Goal: Task Accomplishment & Management: Use online tool/utility

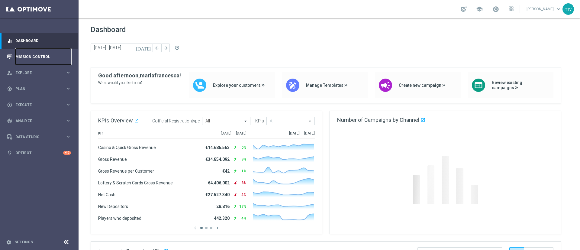
click at [45, 55] on link "Mission Control" at bounding box center [43, 57] width 56 height 16
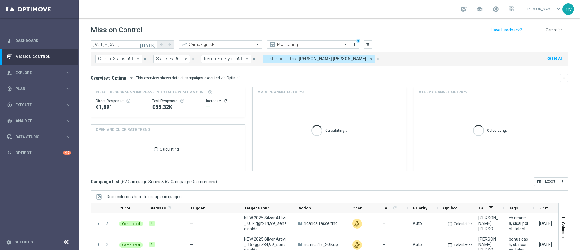
click at [152, 44] on icon "today" at bounding box center [148, 44] width 16 height 5
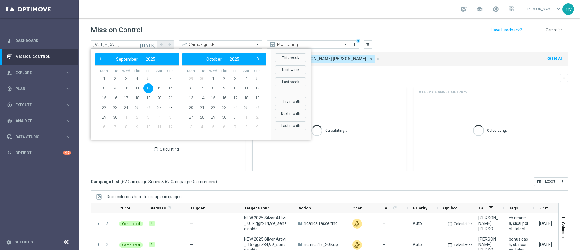
click at [149, 87] on span "12" at bounding box center [148, 88] width 10 height 10
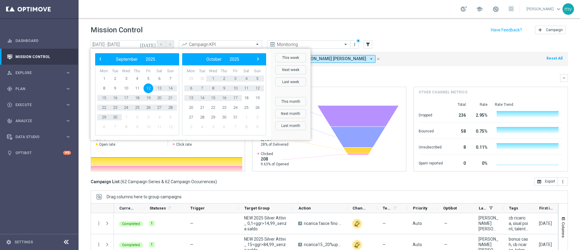
click at [420, 69] on mini-dashboard "Overview: Optimail arrow_drop_down This overview shows data of campaigns execut…" at bounding box center [329, 121] width 477 height 111
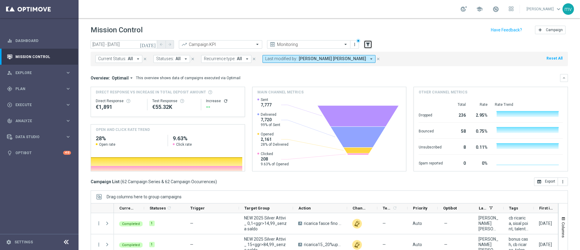
click at [370, 46] on icon "filter_alt" at bounding box center [367, 44] width 5 height 5
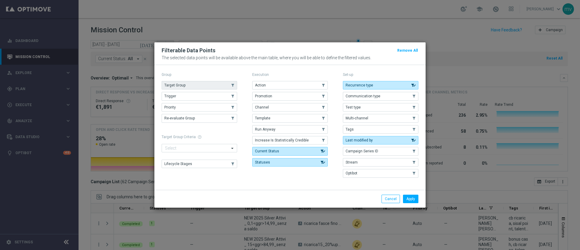
click at [199, 87] on button "Target Group" at bounding box center [199, 85] width 75 height 8
click at [412, 199] on button "Apply" at bounding box center [410, 198] width 15 height 8
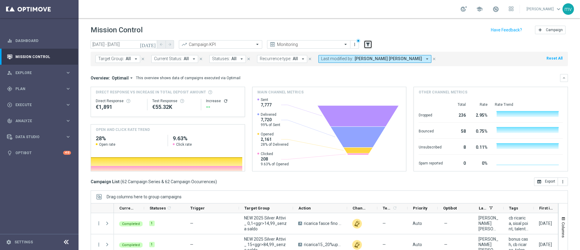
click at [369, 44] on icon "filter_alt" at bounding box center [367, 44] width 5 height 5
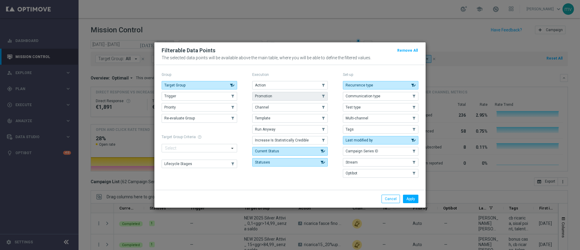
click at [285, 97] on button "Promotion" at bounding box center [289, 96] width 75 height 8
click at [415, 199] on button "Apply" at bounding box center [410, 198] width 15 height 8
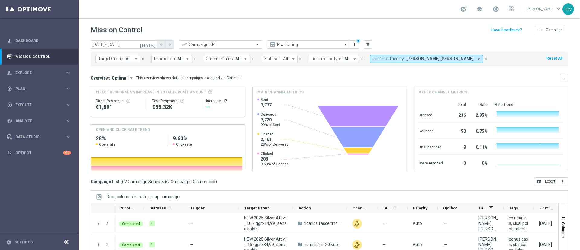
click at [186, 59] on icon "arrow_drop_down" at bounding box center [187, 58] width 5 height 5
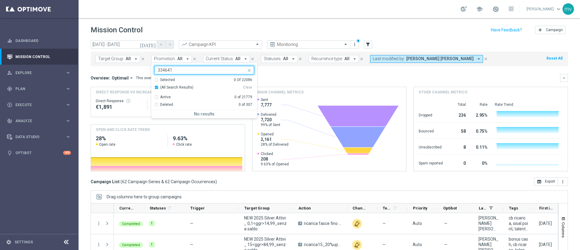
type input "334641"
click at [296, 75] on div "Overview: Optimail arrow_drop_down This overview shows data of campaigns execut…" at bounding box center [329, 78] width 477 height 8
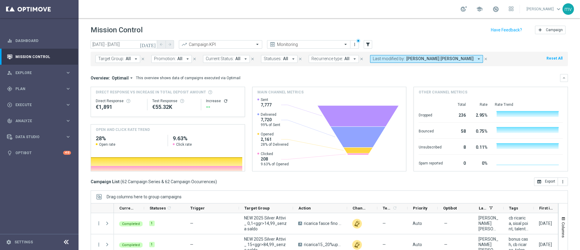
click at [483, 57] on icon "close" at bounding box center [485, 59] width 4 height 4
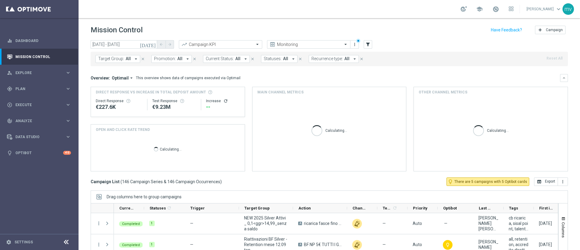
click at [185, 58] on icon "arrow_drop_down" at bounding box center [187, 58] width 5 height 5
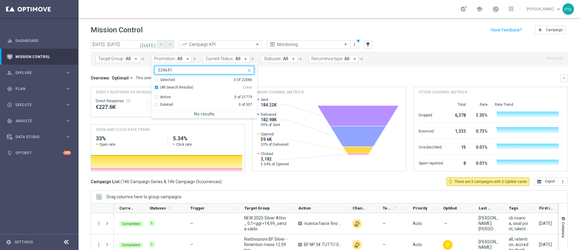
type input "334641"
click at [277, 73] on mini-dashboard "Overview: Optimail arrow_drop_down This overview shows data of campaigns execut…" at bounding box center [329, 121] width 477 height 111
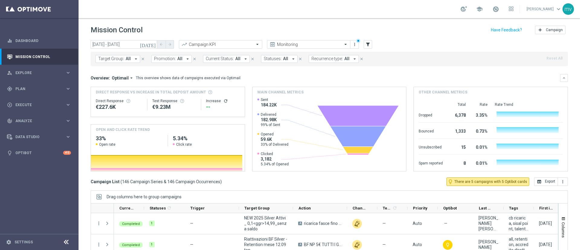
click at [185, 58] on icon "arrow_drop_down" at bounding box center [187, 58] width 5 height 5
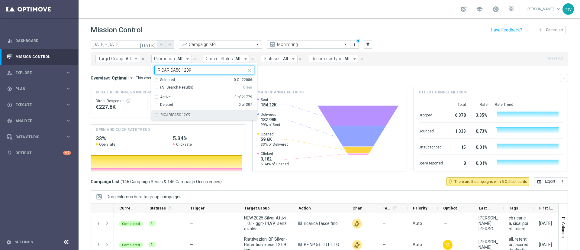
click at [155, 115] on div "RICARICA50 1209" at bounding box center [204, 115] width 100 height 10
type input "RICARICA50 1209"
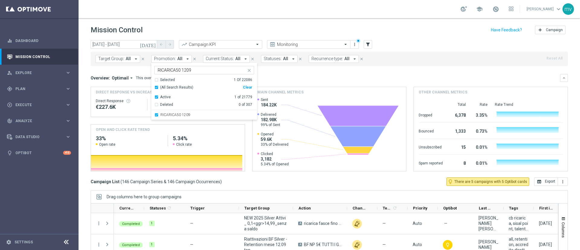
click at [297, 71] on mini-dashboard "Overview: Optimail arrow_drop_down This overview shows data of campaigns execut…" at bounding box center [329, 121] width 477 height 111
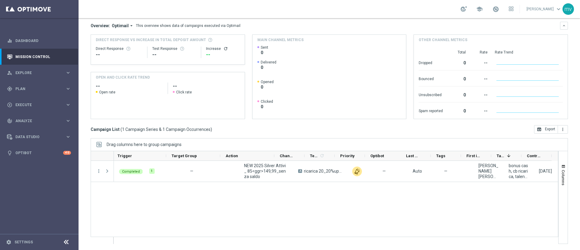
scroll to position [0, 73]
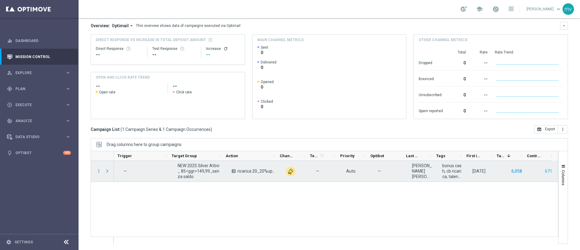
click at [511, 175] on button "6,058" at bounding box center [517, 171] width 12 height 8
click at [545, 168] on button "671" at bounding box center [548, 171] width 8 height 8
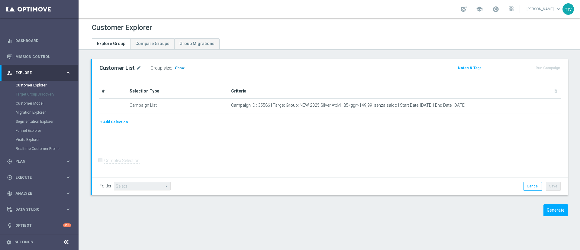
click at [175, 66] on span "Show" at bounding box center [180, 68] width 10 height 4
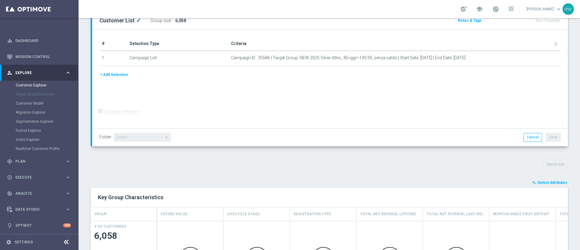
scroll to position [189, 0]
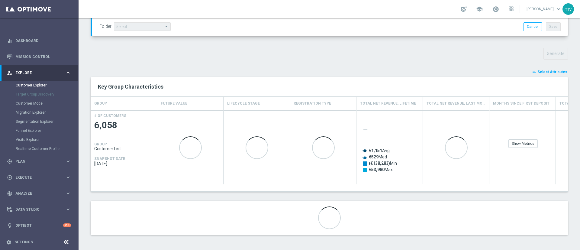
click at [543, 70] on span "Select Attributes" at bounding box center [552, 72] width 30 height 4
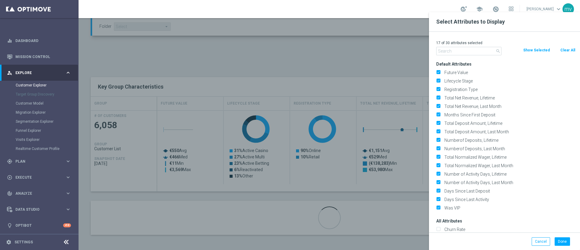
click at [569, 48] on button "Clear All" at bounding box center [567, 50] width 16 height 7
checkbox input "false"
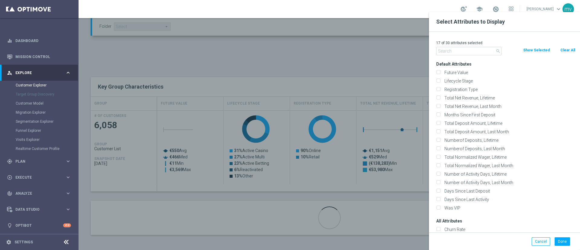
checkbox input "false"
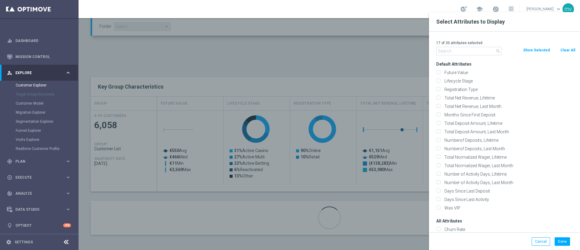
checkbox input "false"
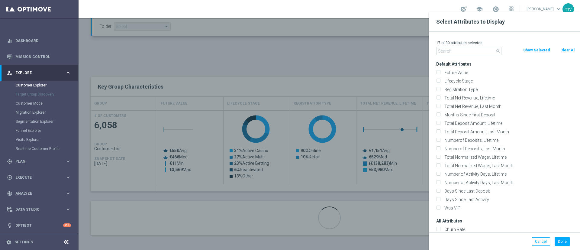
checkbox input "false"
click at [454, 51] on input "text" at bounding box center [468, 51] width 65 height 8
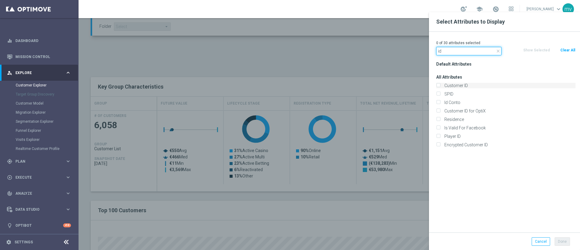
type input "id"
click at [439, 85] on input "Customer ID" at bounding box center [438, 86] width 4 height 4
checkbox input "true"
click at [437, 102] on input "Id Conto" at bounding box center [438, 103] width 4 height 4
checkbox input "true"
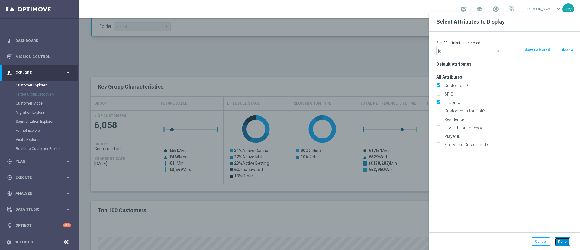
click at [563, 238] on button "Done" at bounding box center [561, 241] width 15 height 8
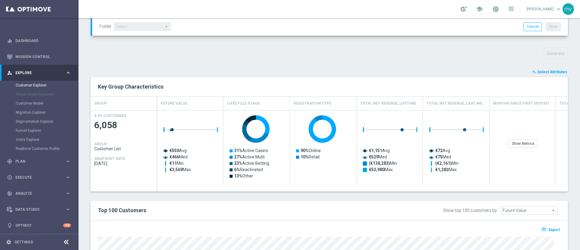
type input "Search"
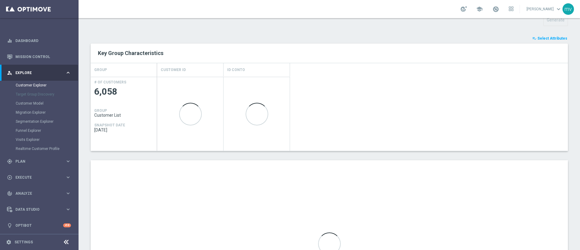
scroll to position [280, 0]
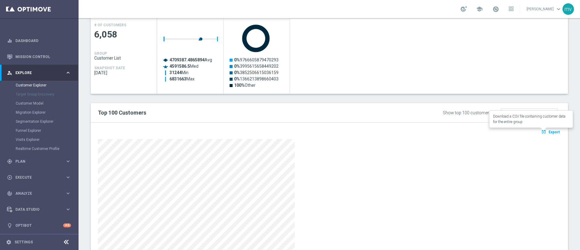
click at [548, 133] on span "Export" at bounding box center [553, 132] width 11 height 4
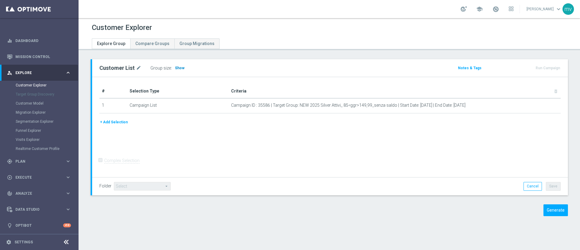
click at [176, 67] on span "Show" at bounding box center [180, 68] width 10 height 4
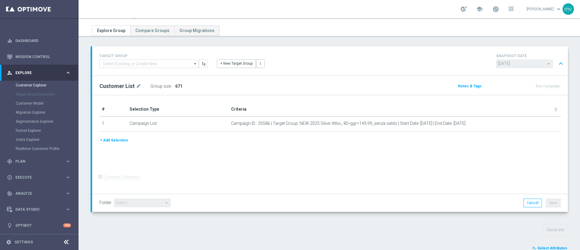
scroll to position [189, 0]
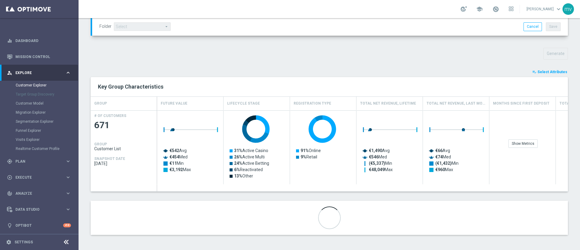
click at [553, 71] on span "Select Attributes" at bounding box center [552, 72] width 30 height 4
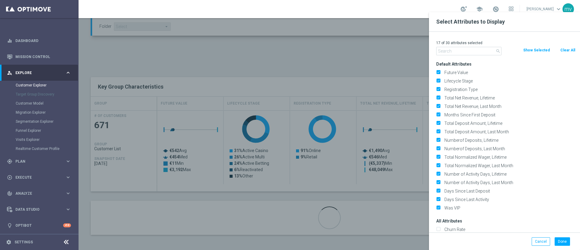
click at [565, 48] on button "Clear All" at bounding box center [567, 50] width 16 height 7
checkbox input "false"
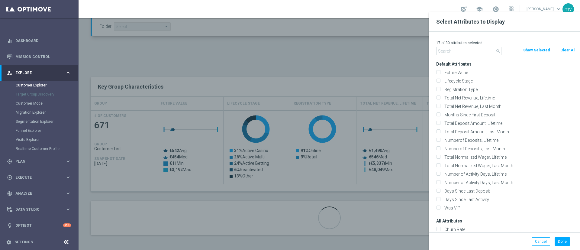
checkbox input "false"
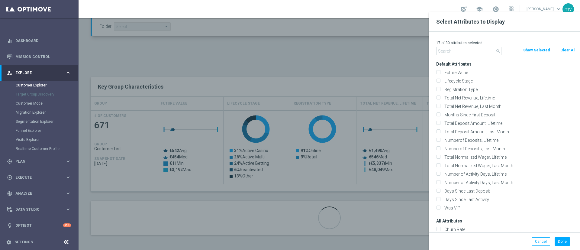
checkbox input "false"
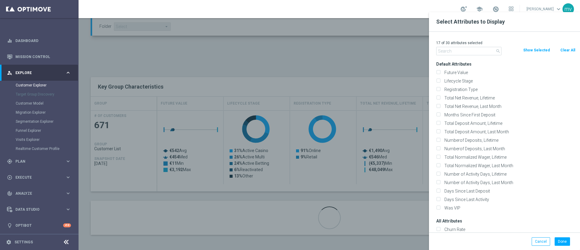
checkbox input "false"
click at [463, 51] on input "text" at bounding box center [468, 51] width 65 height 8
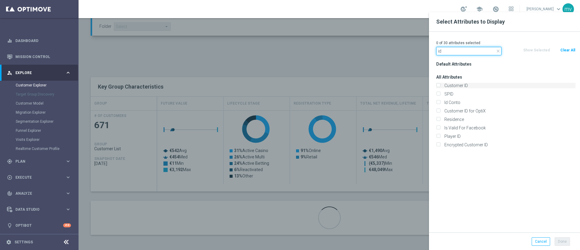
type input "id"
click at [437, 85] on input "Customer ID" at bounding box center [438, 86] width 4 height 4
checkbox input "true"
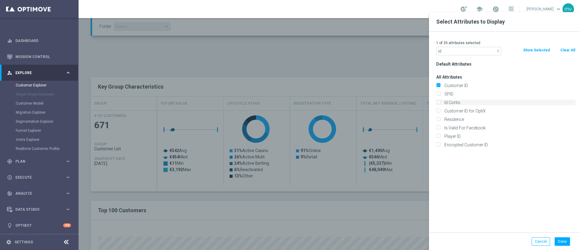
click at [438, 103] on input "Id Conto" at bounding box center [438, 103] width 4 height 4
checkbox input "true"
click at [562, 240] on button "Done" at bounding box center [561, 241] width 15 height 8
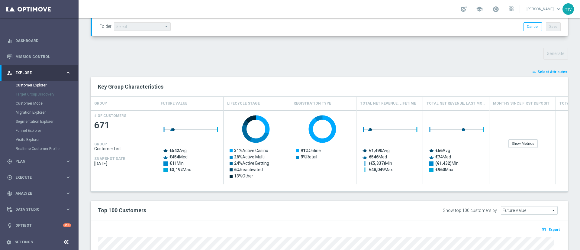
type input "Search"
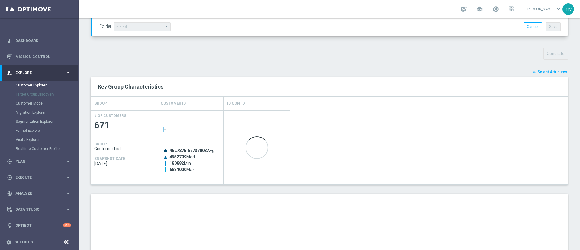
scroll to position [315, 0]
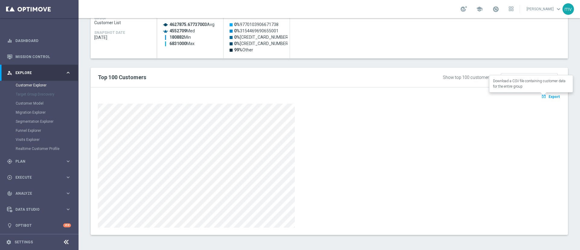
click at [550, 98] on span "Export" at bounding box center [553, 97] width 11 height 4
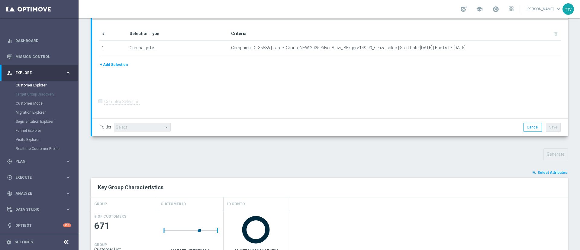
scroll to position [224, 0]
